Goal: Transaction & Acquisition: Purchase product/service

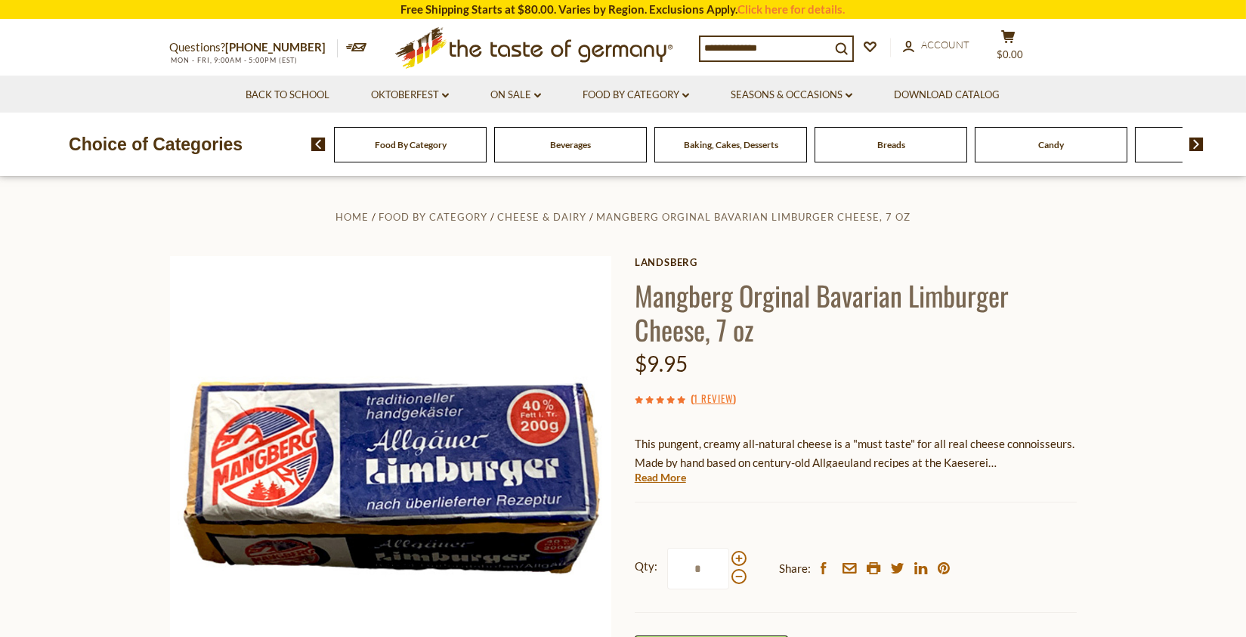
scroll to position [201, 0]
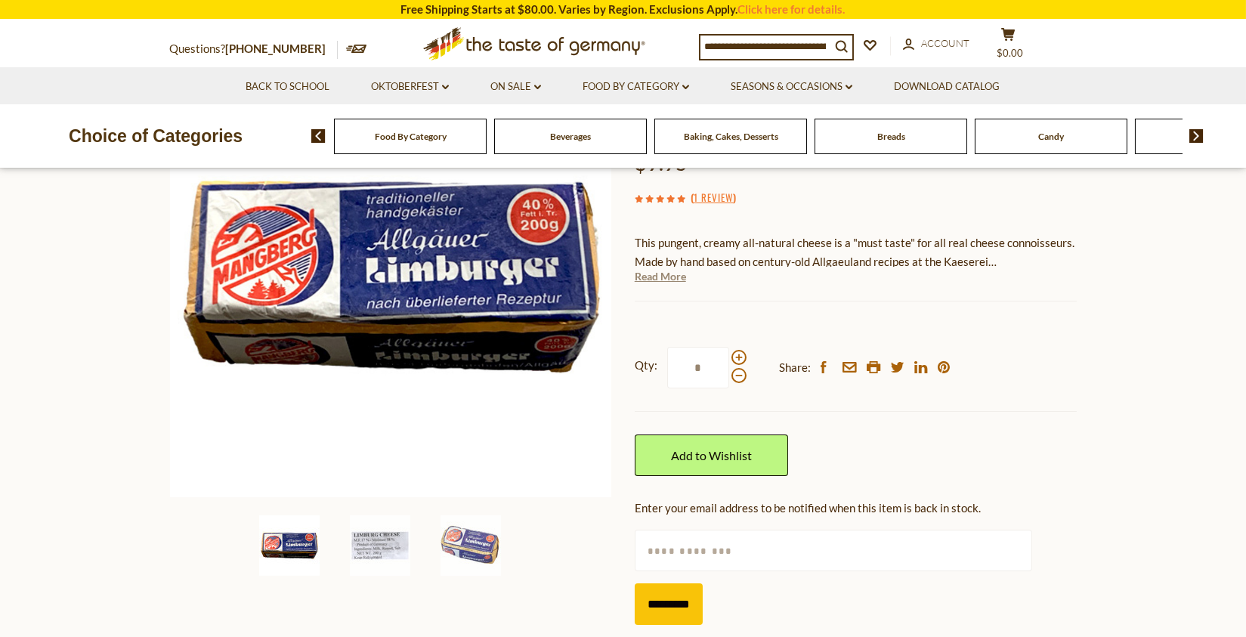
click at [672, 279] on link "Read More" at bounding box center [660, 276] width 51 height 15
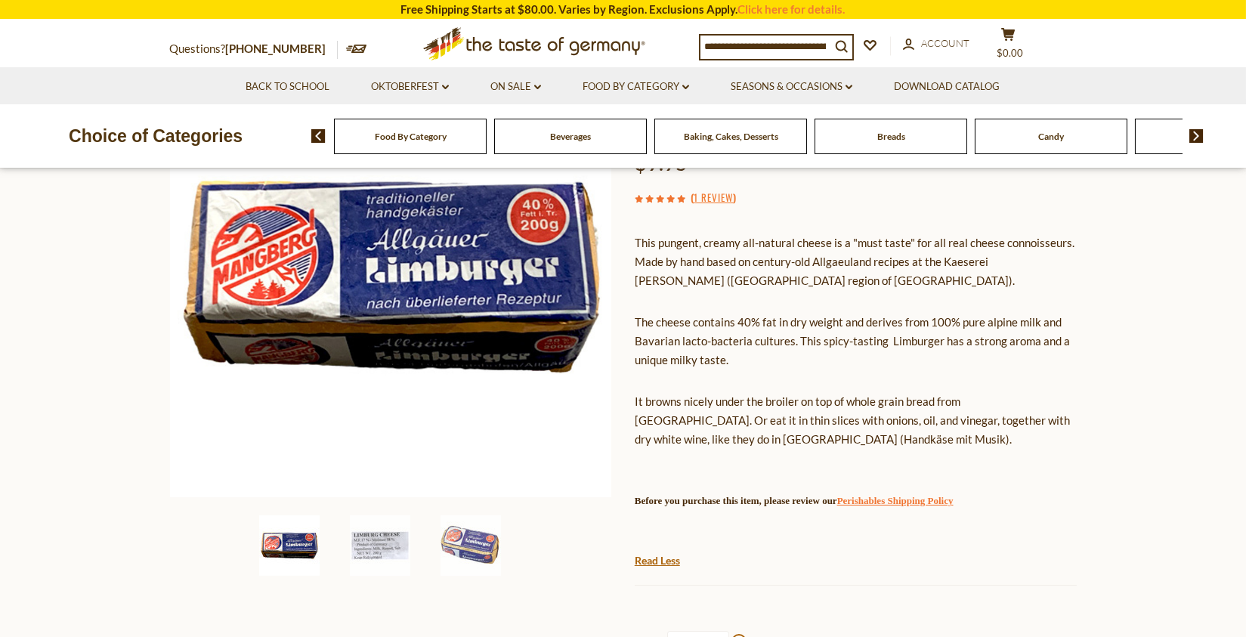
click at [952, 497] on link "Perishables Shipping Policy" at bounding box center [895, 500] width 116 height 11
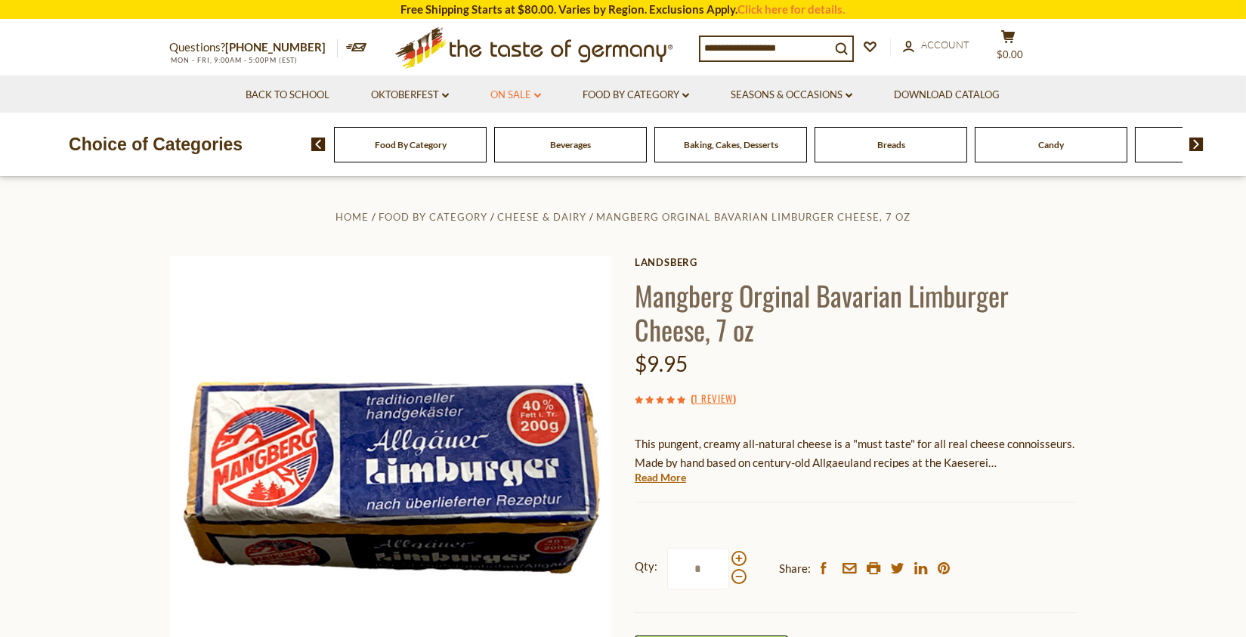
click at [516, 94] on link "On Sale dropdown_arrow" at bounding box center [516, 95] width 51 height 17
click at [505, 140] on link "All On Sale" at bounding box center [509, 135] width 54 height 14
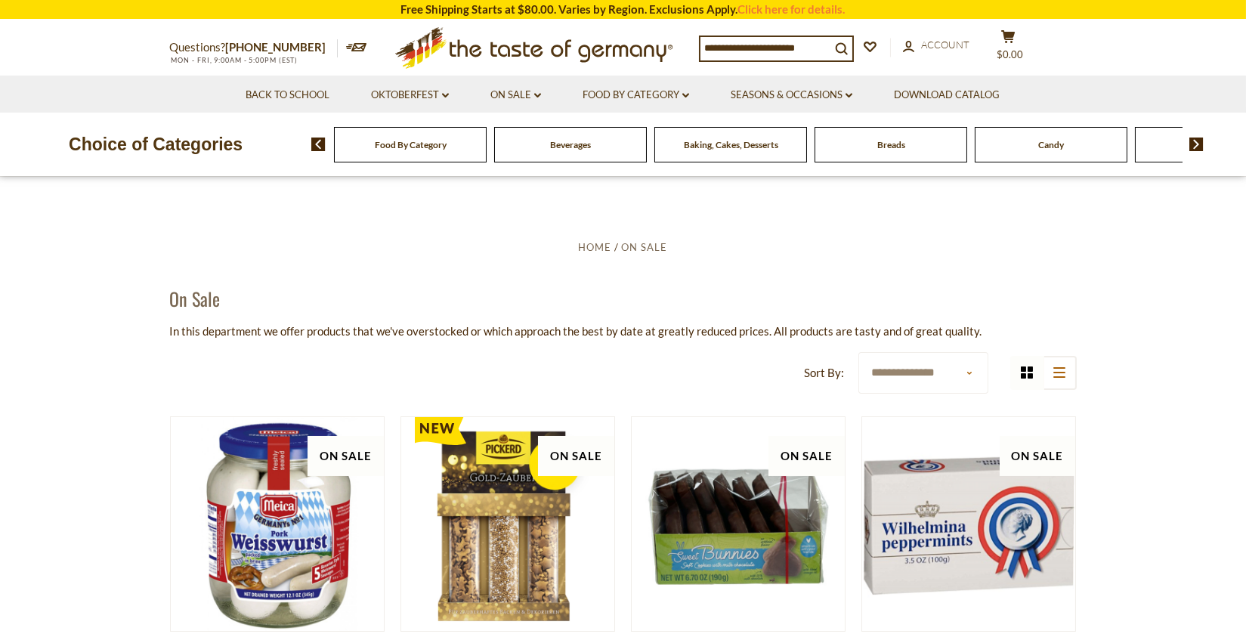
scroll to position [201, 0]
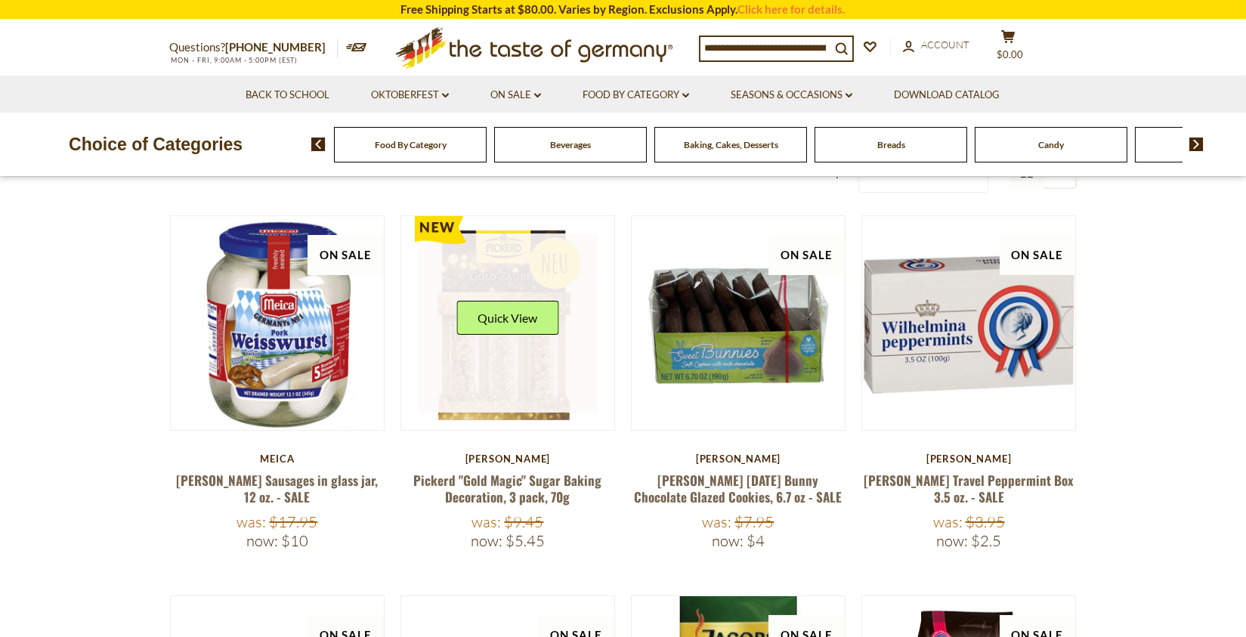
click at [481, 265] on link at bounding box center [508, 324] width 180 height 180
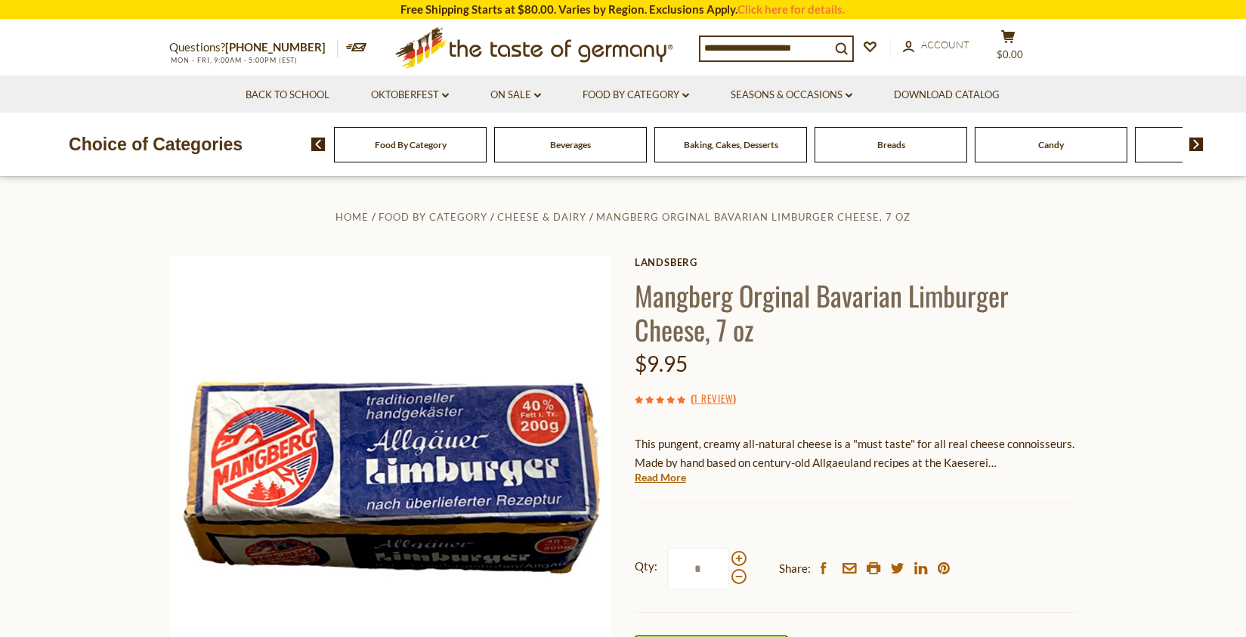
click at [787, 50] on input at bounding box center [766, 47] width 130 height 21
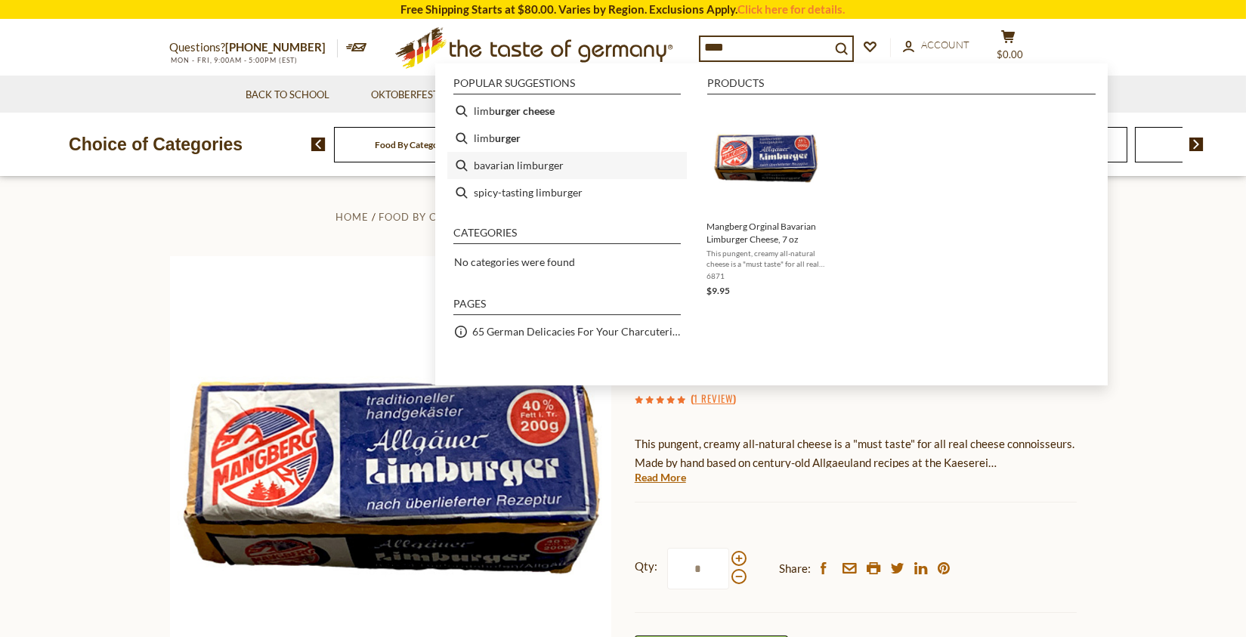
click at [537, 169] on li "bavarian limburger" at bounding box center [567, 165] width 240 height 27
type input "**********"
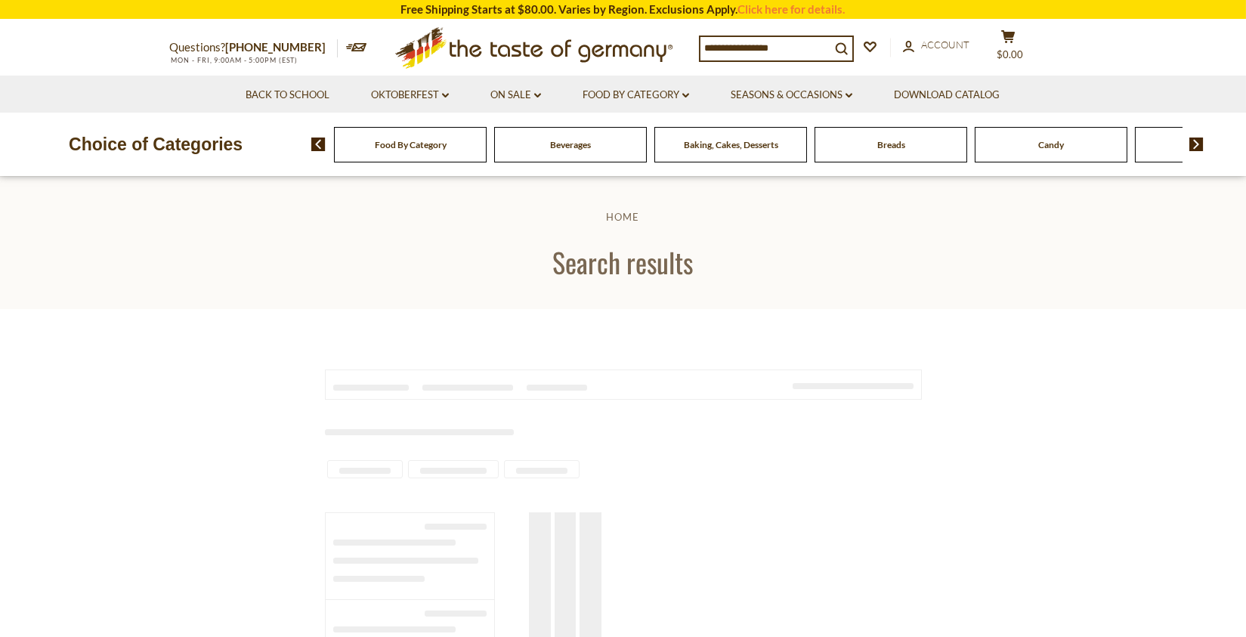
type input "**********"
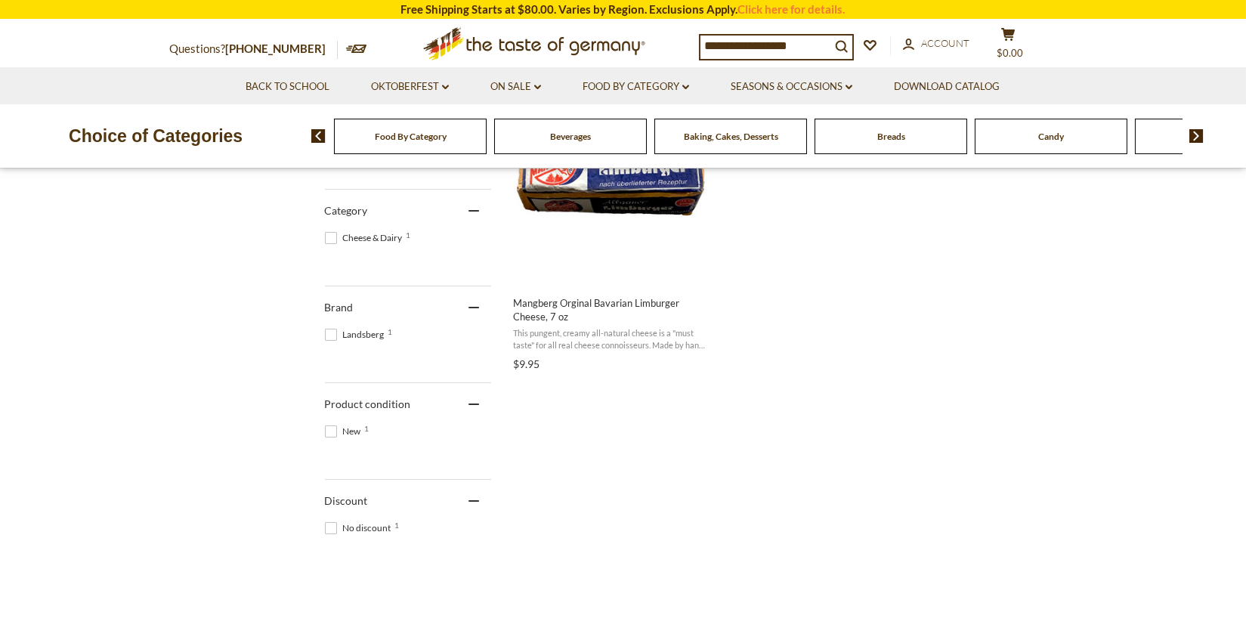
scroll to position [201, 0]
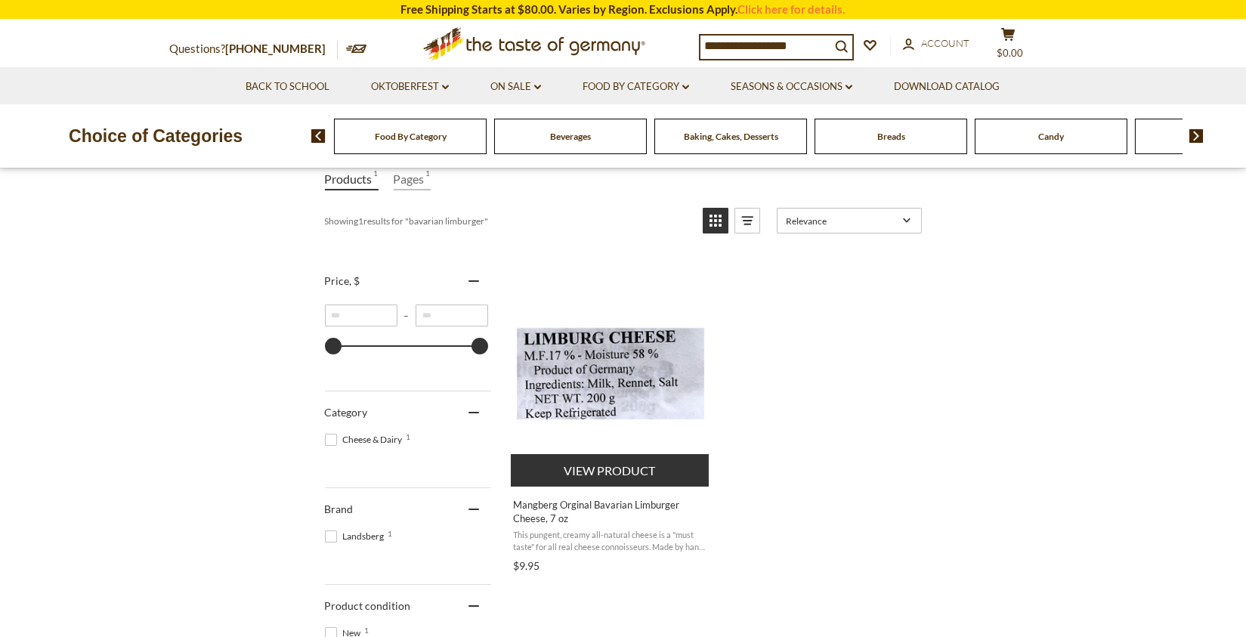
click at [621, 362] on img "Mangberg Orginal Bavarian Limburger Cheese, 7 oz" at bounding box center [611, 374] width 200 height 200
